Goal: Task Accomplishment & Management: Complete application form

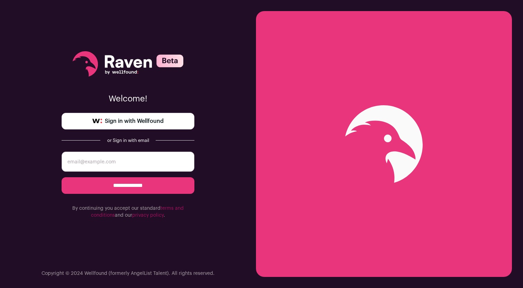
click at [143, 124] on span "Sign in with Wellfound" at bounding box center [134, 121] width 59 height 8
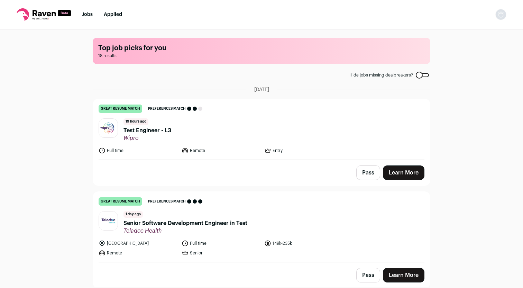
click at [397, 174] on link "Learn More" at bounding box center [403, 172] width 41 height 15
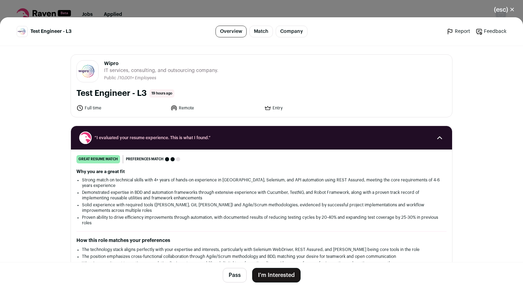
click at [275, 275] on button "I'm Interested" at bounding box center [276, 275] width 48 height 15
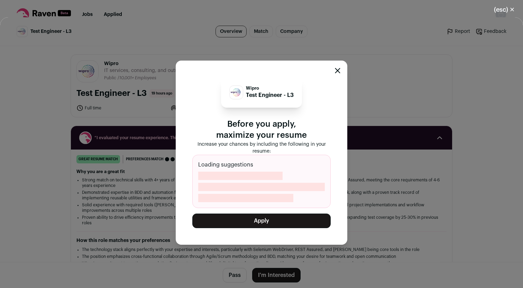
click at [262, 223] on button "Apply" at bounding box center [261, 220] width 138 height 15
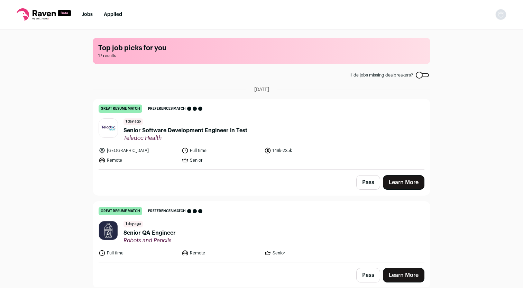
click at [392, 181] on link "Learn More" at bounding box center [403, 182] width 41 height 15
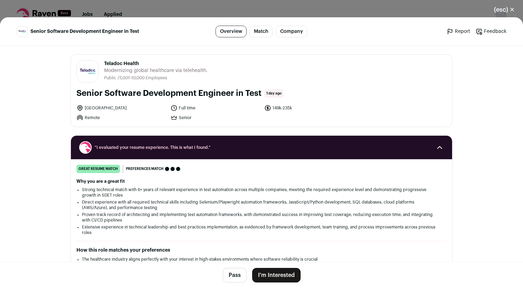
click at [284, 276] on button "I'm Interested" at bounding box center [276, 275] width 48 height 15
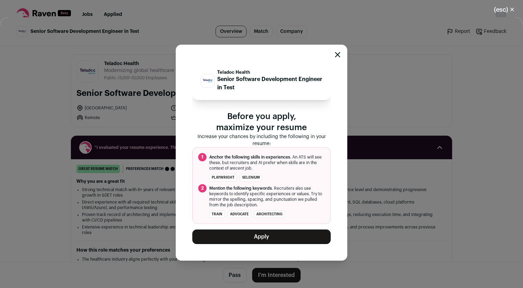
click at [274, 238] on button "Apply" at bounding box center [261, 236] width 138 height 15
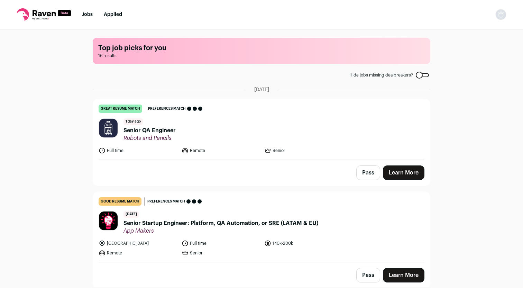
click at [397, 172] on link "Learn More" at bounding box center [403, 172] width 41 height 15
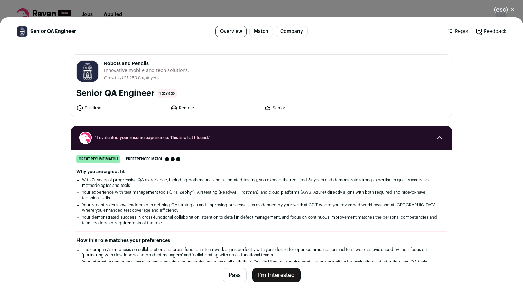
click at [267, 274] on button "I'm Interested" at bounding box center [276, 275] width 48 height 15
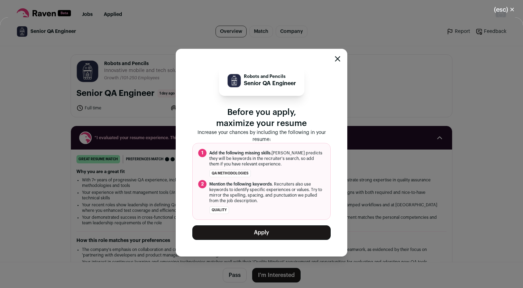
click at [260, 235] on button "Apply" at bounding box center [261, 232] width 138 height 15
